Goal: Check status: Check status

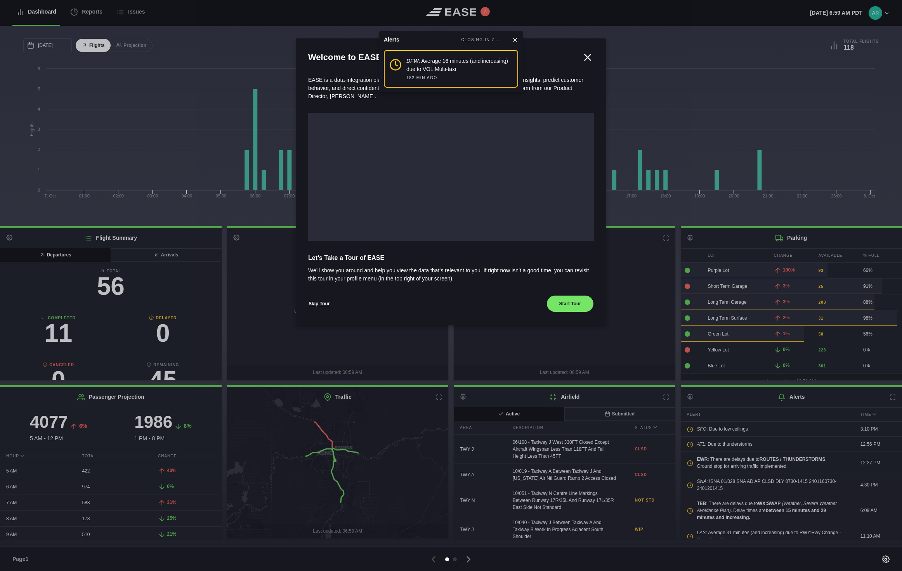
click at [587, 57] on icon at bounding box center [588, 57] width 6 height 6
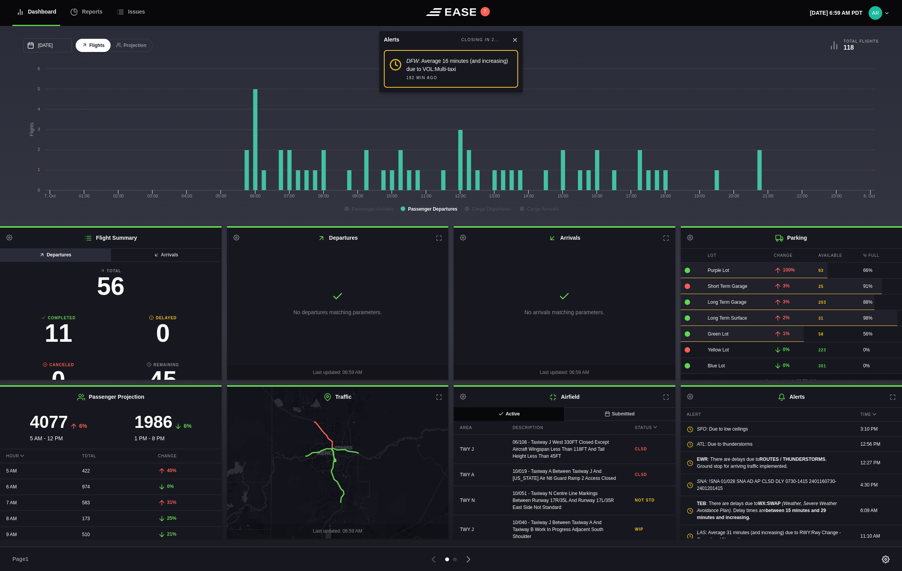
click at [62, 255] on button "Departures" at bounding box center [55, 255] width 111 height 14
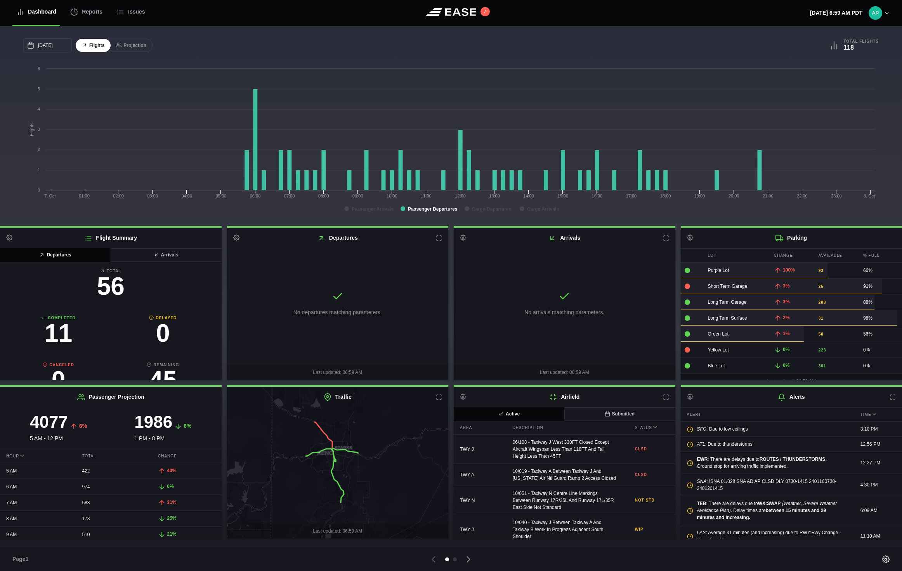
click at [437, 238] on icon at bounding box center [439, 238] width 6 height 6
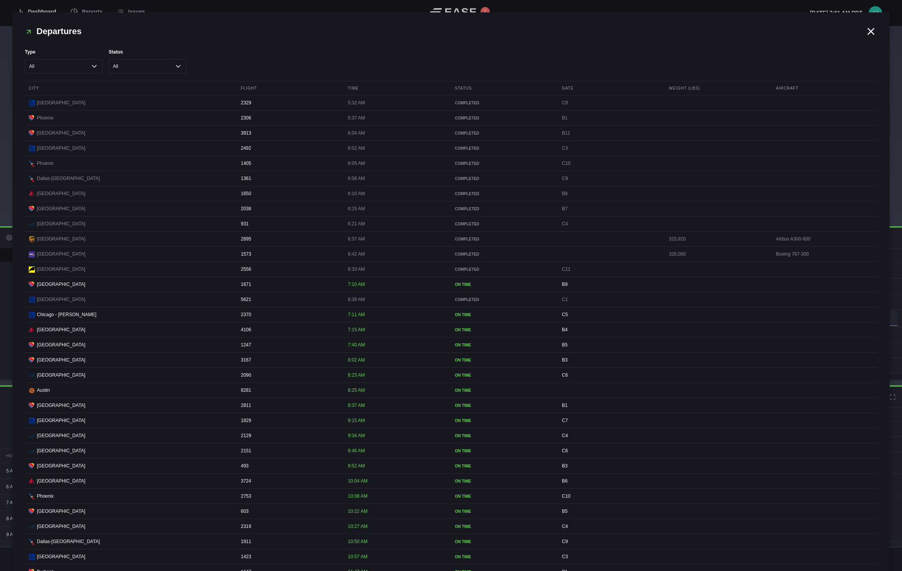
click at [865, 29] on icon at bounding box center [871, 32] width 12 height 12
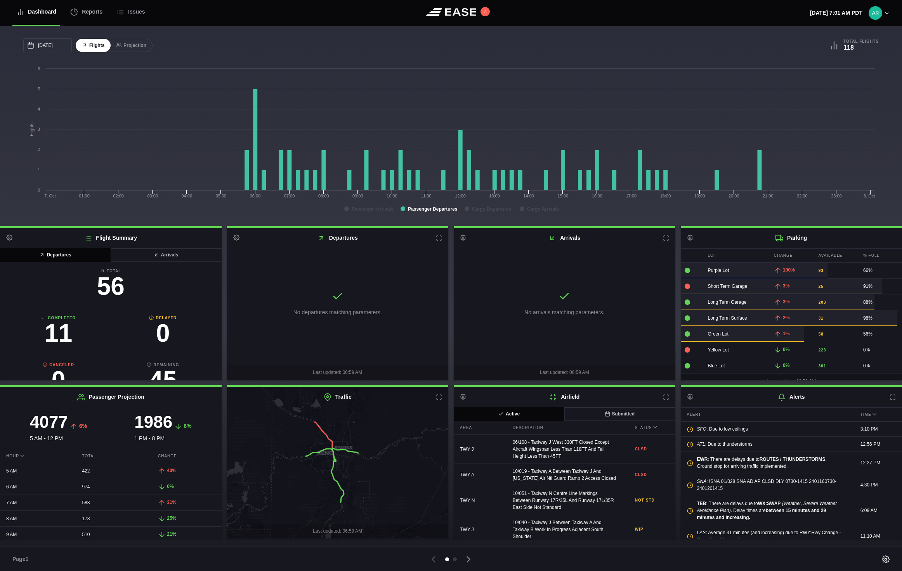
click at [556, 38] on div "10/07/2025 October Sun Mon Tue Wed Thu Fri Sat 28 29 30 Oct 1 2 3 4 5 6 7 8 9 1…" at bounding box center [451, 126] width 902 height 200
